Goal: Find specific page/section: Find specific page/section

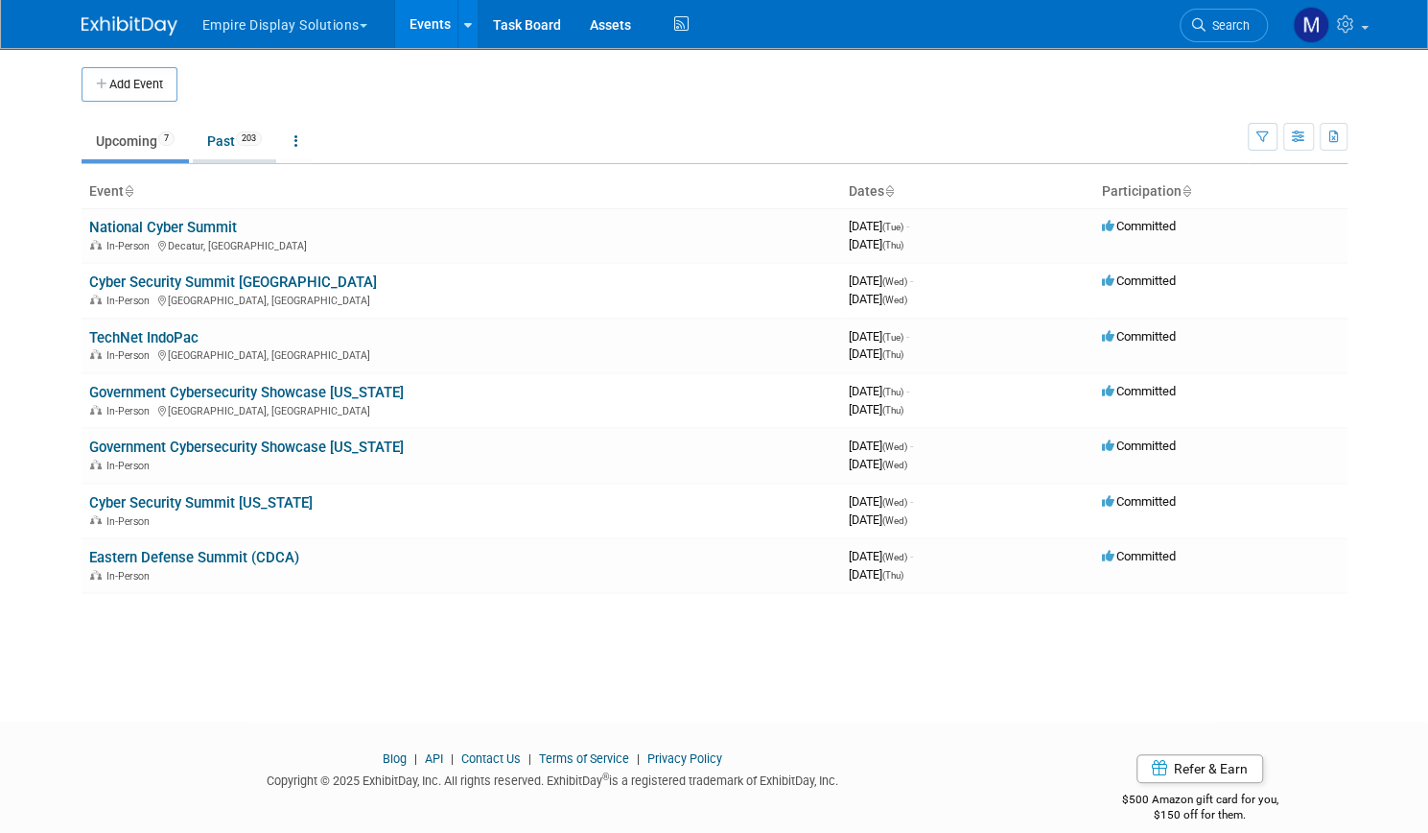
click at [206, 153] on link "Past 203" at bounding box center [234, 141] width 83 height 36
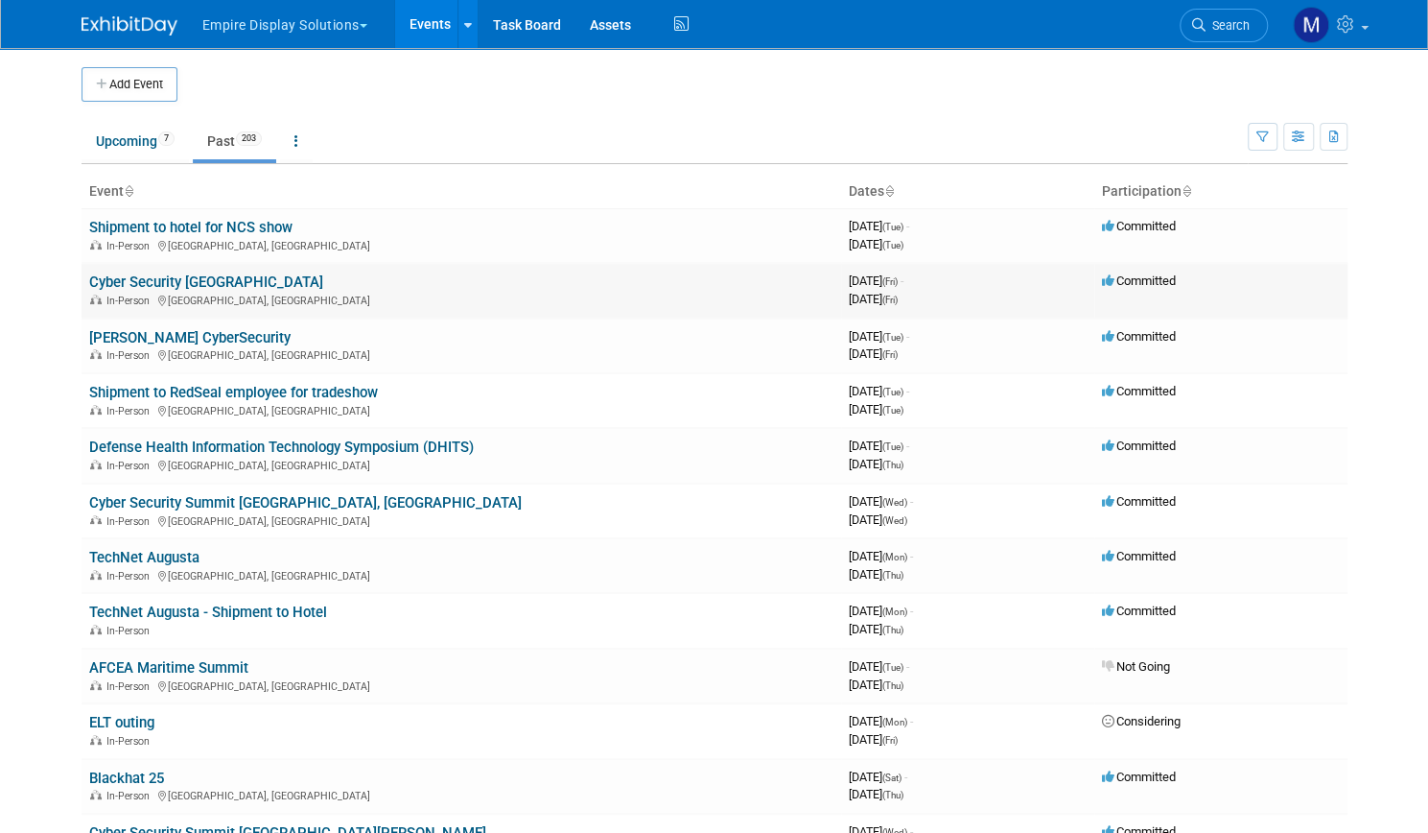
click at [138, 277] on link "Cyber Security [GEOGRAPHIC_DATA]" at bounding box center [206, 281] width 234 height 17
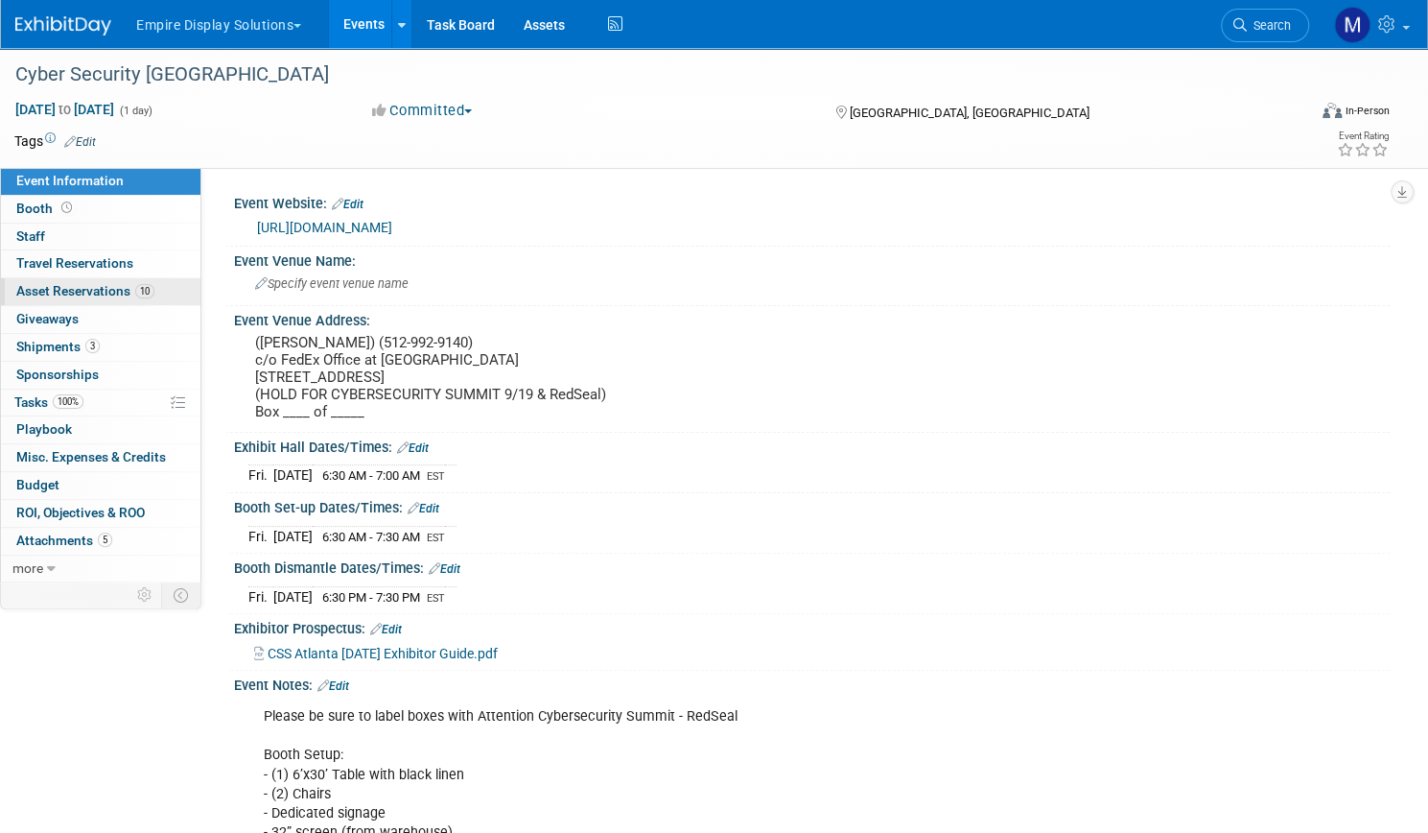
click at [154, 294] on span "Asset Reservations 10" at bounding box center [85, 290] width 138 height 15
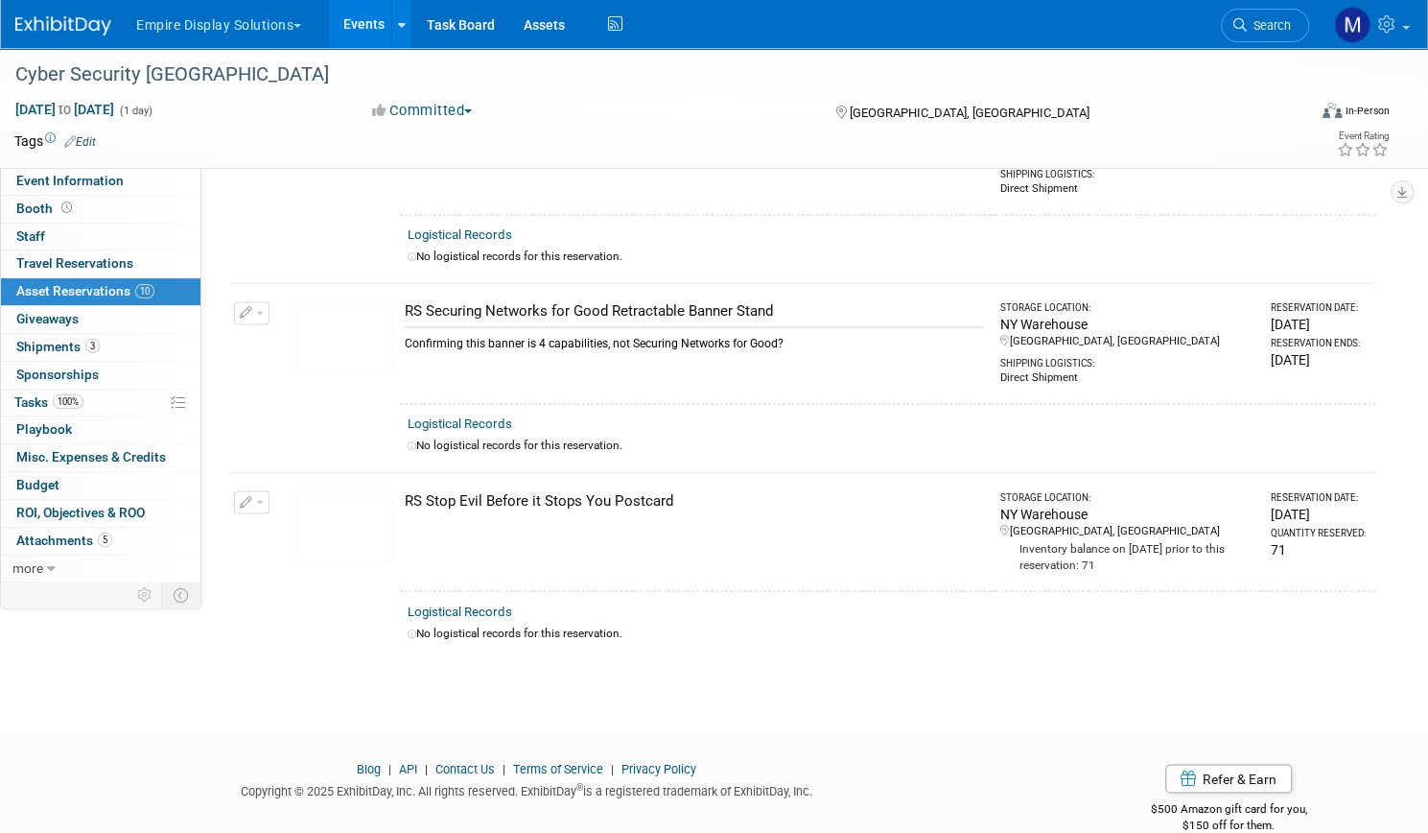
scroll to position [1679, 0]
